Goal: Navigation & Orientation: Understand site structure

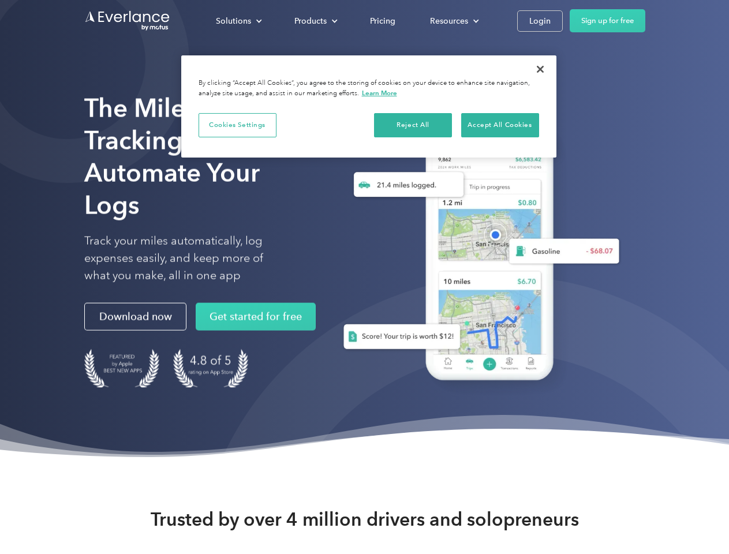
click at [239, 21] on div "Solutions" at bounding box center [233, 21] width 35 height 14
click at [315, 21] on div "Products" at bounding box center [311, 21] width 32 height 14
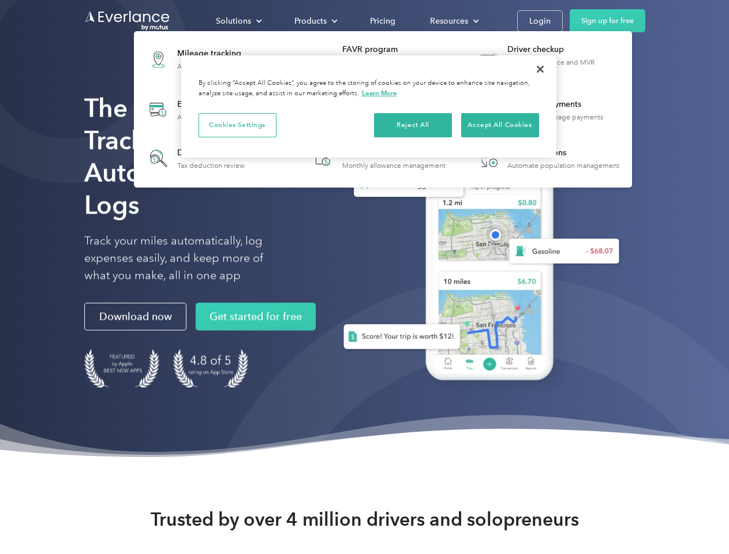
click at [453, 21] on div "Resources" at bounding box center [449, 21] width 38 height 14
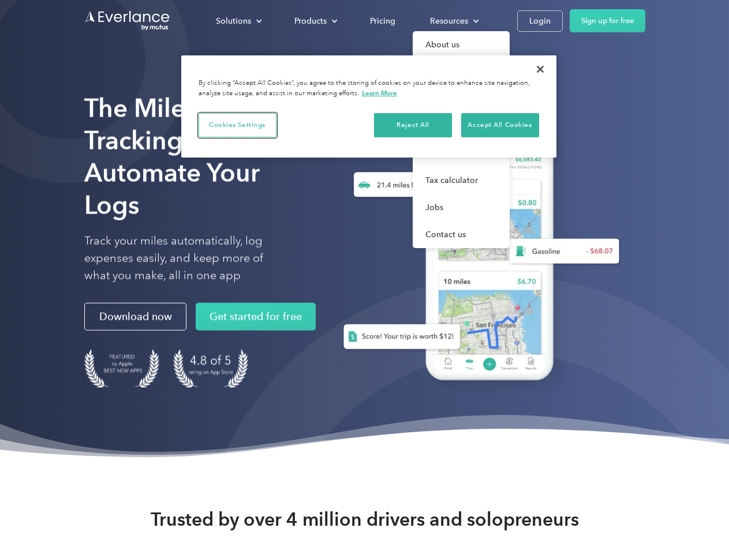
click at [237, 125] on button "Cookies Settings" at bounding box center [238, 125] width 78 height 24
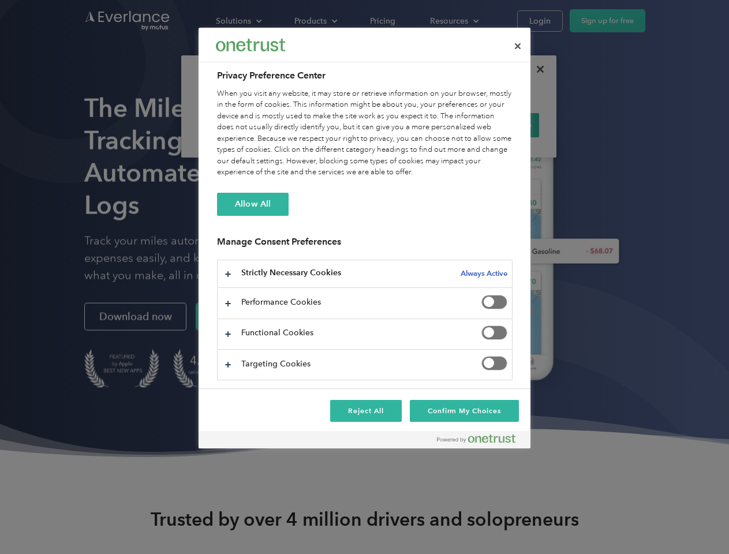
click at [414, 125] on div "When you visit any website, it may store or retrieve information on your browse…" at bounding box center [365, 133] width 296 height 90
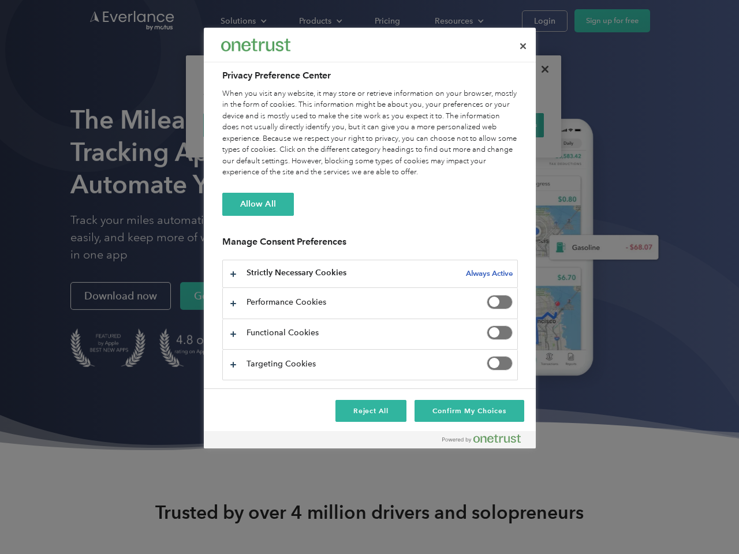
click at [500, 125] on div "When you visit any website, it may store or retrieve information on your browse…" at bounding box center [370, 133] width 296 height 90
click at [541, 69] on div at bounding box center [369, 277] width 739 height 554
